Goal: Find specific page/section: Find specific page/section

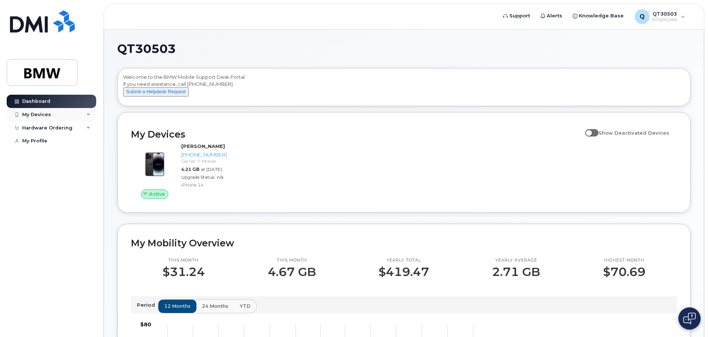
click at [70, 111] on div "My Devices" at bounding box center [51, 114] width 89 height 13
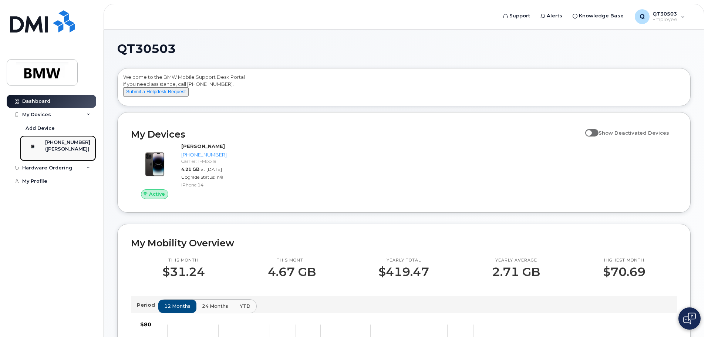
click at [67, 143] on div "[PHONE_NUMBER]" at bounding box center [67, 142] width 45 height 7
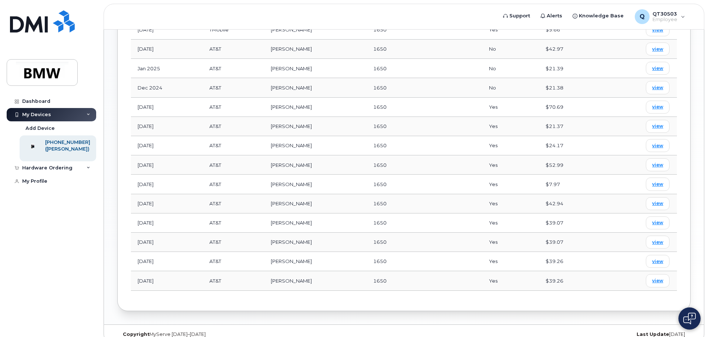
scroll to position [488, 0]
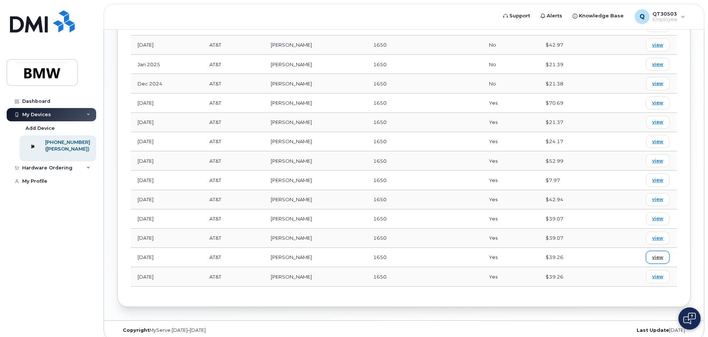
click at [653, 254] on span "view" at bounding box center [657, 257] width 11 height 7
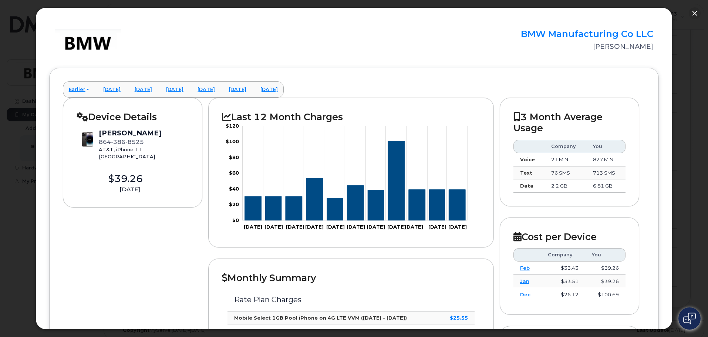
scroll to position [0, 0]
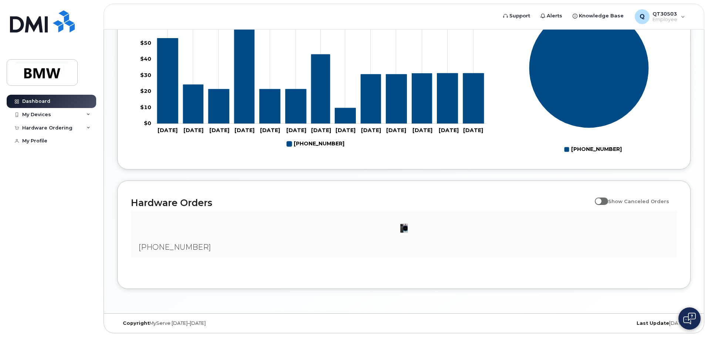
scroll to position [336, 0]
